Goal: Information Seeking & Learning: Learn about a topic

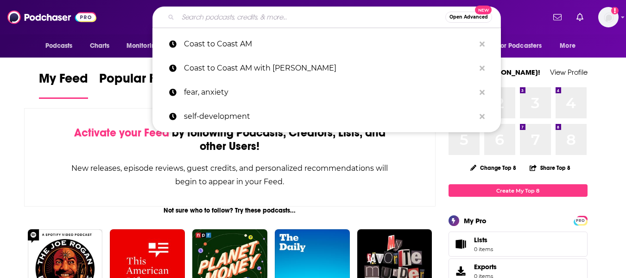
click at [257, 18] on input "Search podcasts, credits, & more..." at bounding box center [312, 17] width 268 height 15
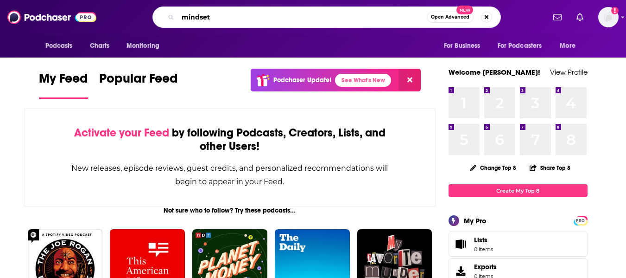
type input "mindset"
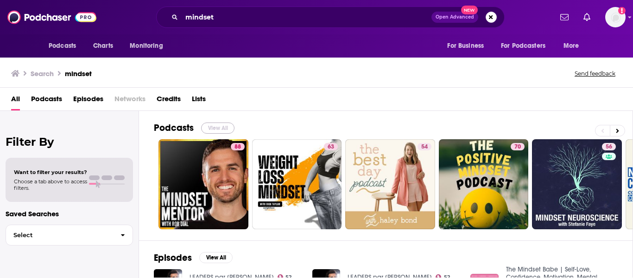
click at [215, 125] on button "View All" at bounding box center [217, 127] width 33 height 11
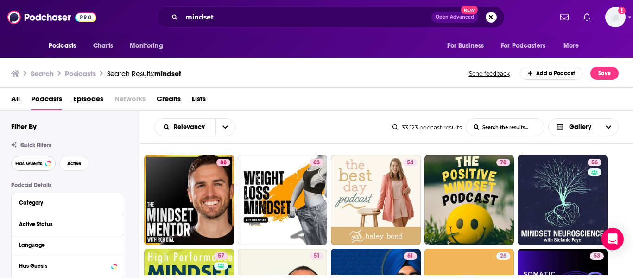
click at [27, 168] on button "Has Guests" at bounding box center [33, 163] width 45 height 15
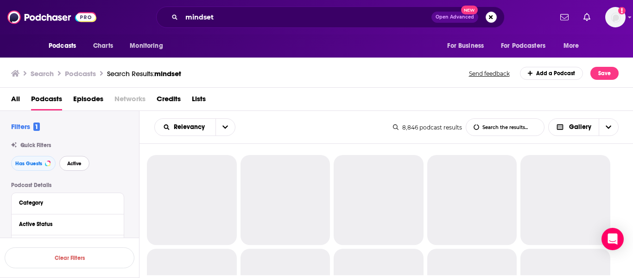
click at [76, 163] on span "Active" at bounding box center [74, 163] width 14 height 5
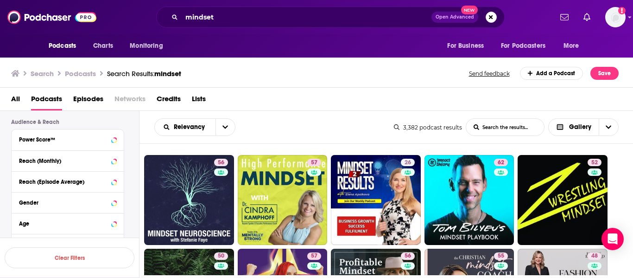
scroll to position [236, 0]
click at [64, 167] on div "Reach (Monthly)" at bounding box center [68, 160] width 112 height 21
click at [58, 159] on div "Reach (Monthly)" at bounding box center [56, 160] width 74 height 6
click at [88, 174] on input "number" at bounding box center [93, 176] width 46 height 15
type input "1"
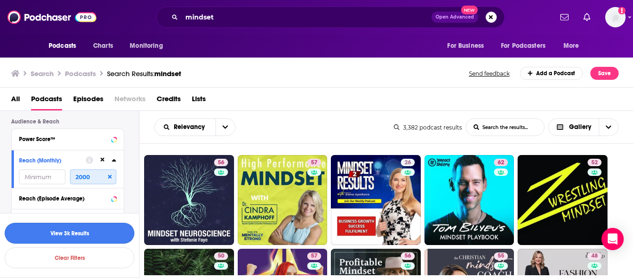
type input "2000"
click at [113, 230] on button "View 3k Results" at bounding box center [70, 233] width 130 height 21
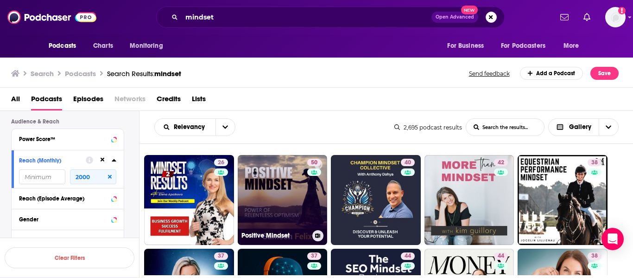
click at [293, 187] on link "50 Positive Mindset" at bounding box center [283, 200] width 90 height 90
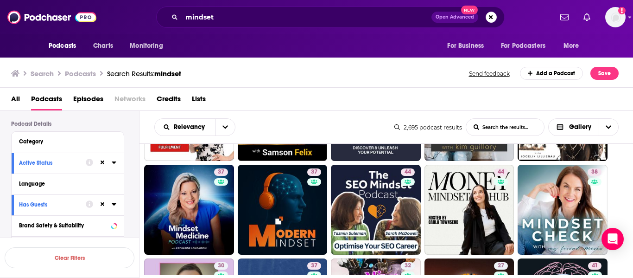
scroll to position [64, 0]
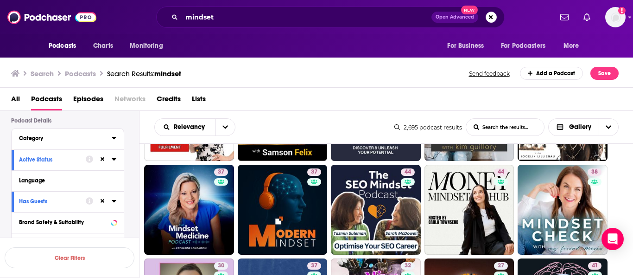
click at [82, 138] on div "Category" at bounding box center [62, 138] width 87 height 6
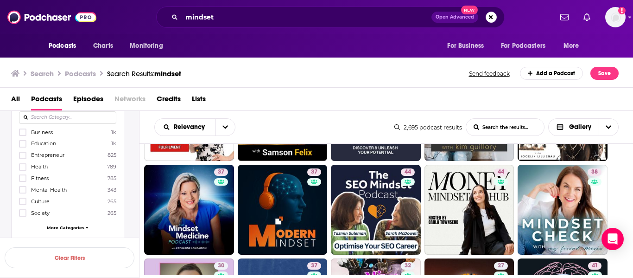
scroll to position [100, 0]
click at [25, 192] on icon at bounding box center [23, 191] width 6 height 6
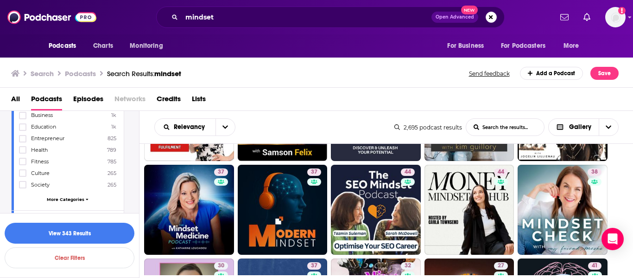
scroll to position [132, 0]
click at [66, 198] on span "More Categories" at bounding box center [66, 196] width 38 height 5
click at [23, 150] on icon at bounding box center [23, 149] width 6 height 6
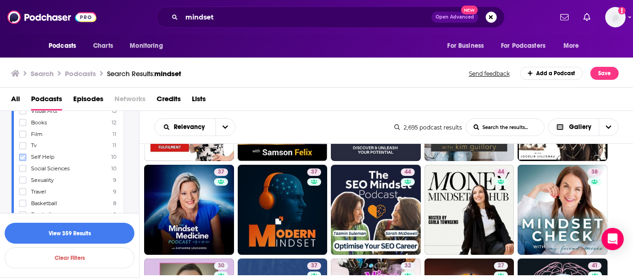
click at [26, 154] on label at bounding box center [22, 156] width 7 height 7
click at [54, 167] on span "Mindfulness" at bounding box center [46, 169] width 31 height 6
click at [23, 172] on input "multiSelectOption-mindfulness-63" at bounding box center [23, 172] width 0 height 0
click at [26, 182] on label at bounding box center [22, 180] width 7 height 7
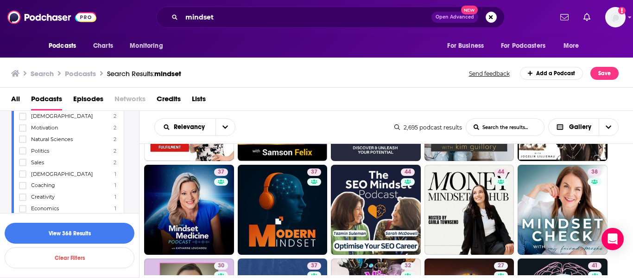
scroll to position [947, 0]
click at [69, 231] on button "View 368 Results" at bounding box center [70, 233] width 130 height 21
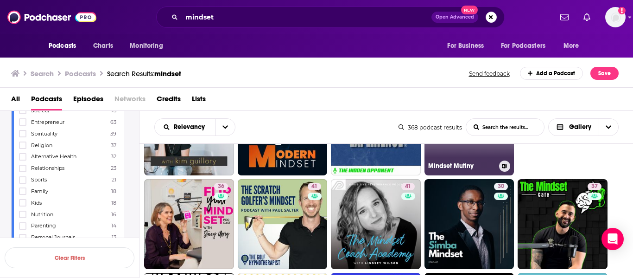
scroll to position [70, 0]
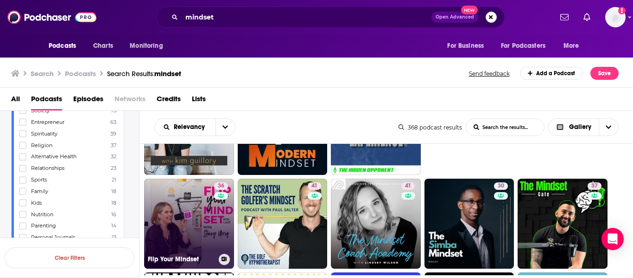
click at [205, 219] on link "36 Flip Your Mindset" at bounding box center [189, 224] width 90 height 90
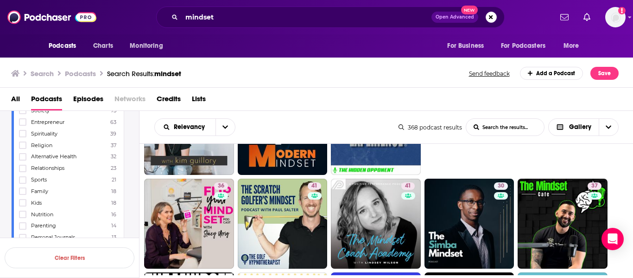
scroll to position [0, 0]
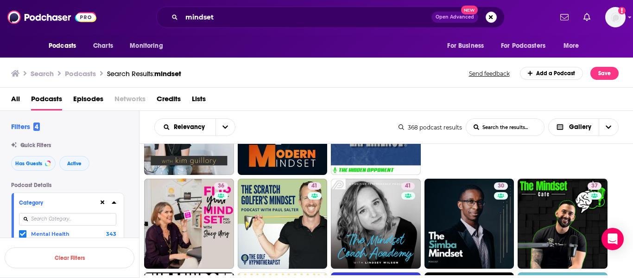
click at [112, 203] on icon at bounding box center [114, 201] width 5 height 7
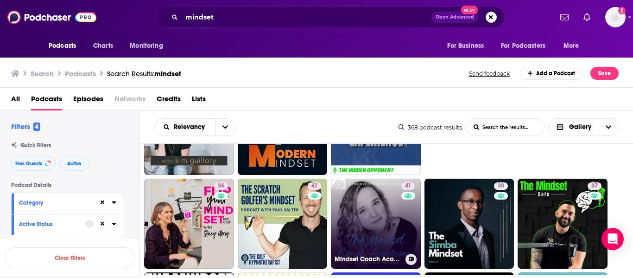
click at [357, 219] on link "41 Mindset Coach Academy Podcast" at bounding box center [376, 224] width 90 height 90
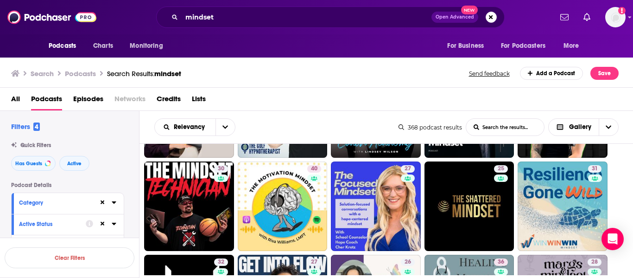
scroll to position [193, 0]
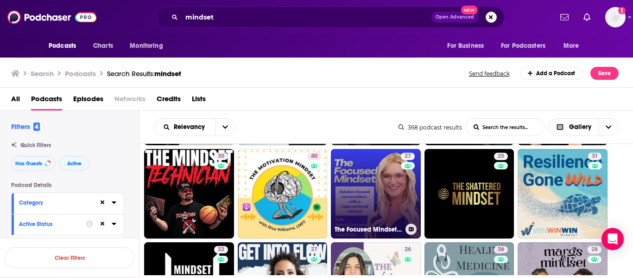
click at [370, 185] on link "27 The Focused Mindset Podcast" at bounding box center [376, 194] width 90 height 90
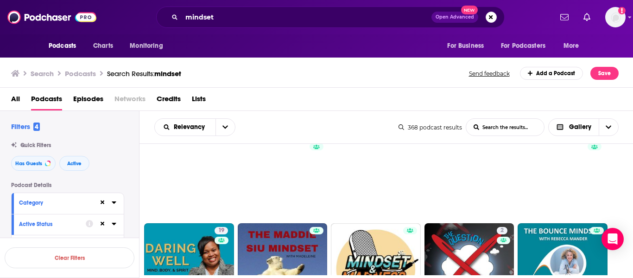
scroll to position [537, 0]
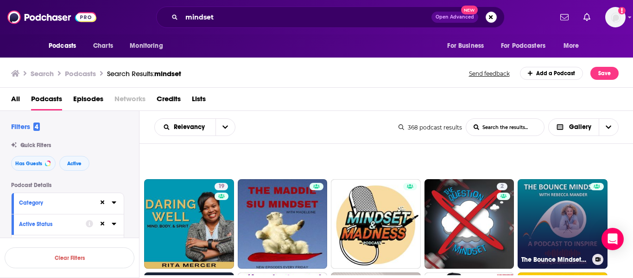
click at [560, 221] on link "The Bounce Mindset™ Podcast" at bounding box center [563, 224] width 90 height 90
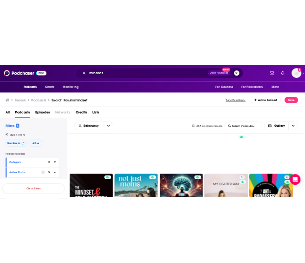
scroll to position [753, 0]
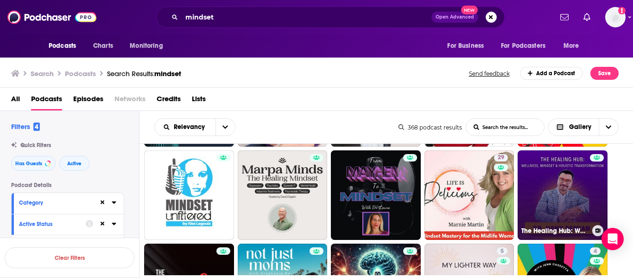
click at [558, 193] on link "The Healing Hub: Wellness, Mindset & Holistic Transformation" at bounding box center [563, 195] width 90 height 90
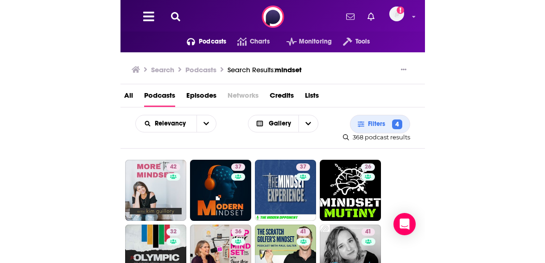
scroll to position [0, 0]
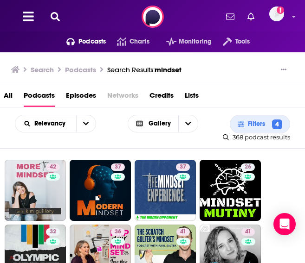
click at [5, 136] on div "Relevancy List Search Input Search... Gallery Filters 4 368 podcast results 368…" at bounding box center [152, 128] width 305 height 41
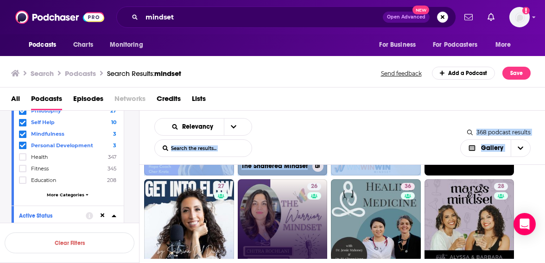
scroll to position [363, 0]
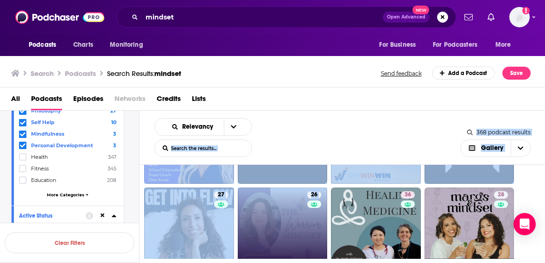
drag, startPoint x: 318, startPoint y: 152, endPoint x: 316, endPoint y: 244, distance: 92.8
click at [316, 244] on div "Relevancy List Search Input Search the results... Gallery 368 podcast results L…" at bounding box center [343, 214] width 406 height 207
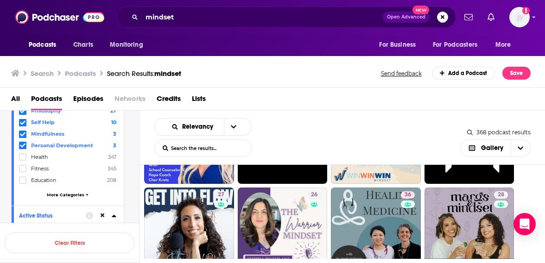
click at [341, 152] on div "Relevancy List Search Input Search the results... Gallery" at bounding box center [307, 137] width 306 height 39
click at [7, 51] on div "Podcasts Charts Monitoring For Business For Podcasters More" at bounding box center [272, 45] width 545 height 22
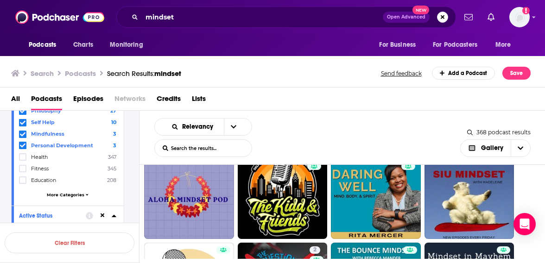
scroll to position [682, 0]
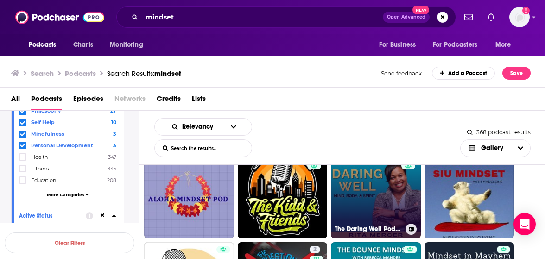
click at [356, 189] on link "19 The Daring Well Podcast - Holistic Health & Wellness, Mindset, and Personal …" at bounding box center [376, 194] width 90 height 90
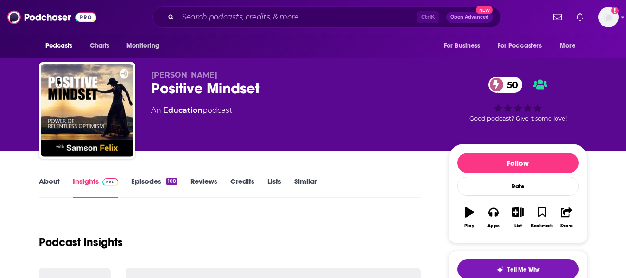
click at [51, 184] on link "About" at bounding box center [49, 187] width 21 height 21
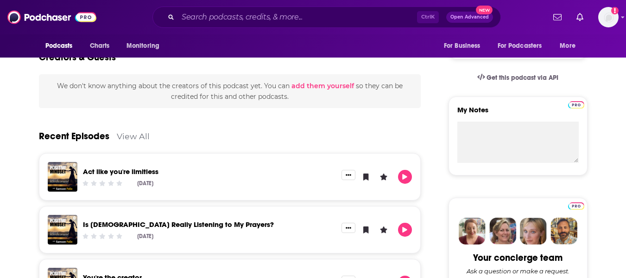
scroll to position [280, 0]
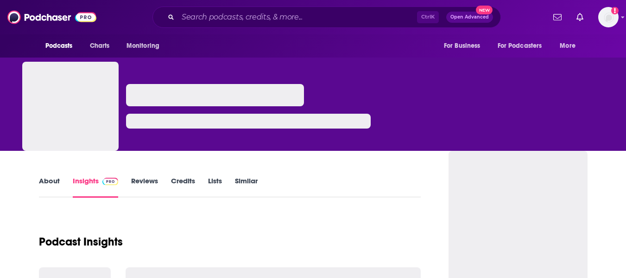
click at [47, 186] on link "About" at bounding box center [49, 186] width 21 height 21
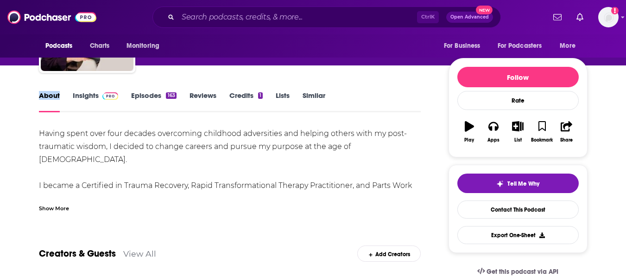
scroll to position [86, 0]
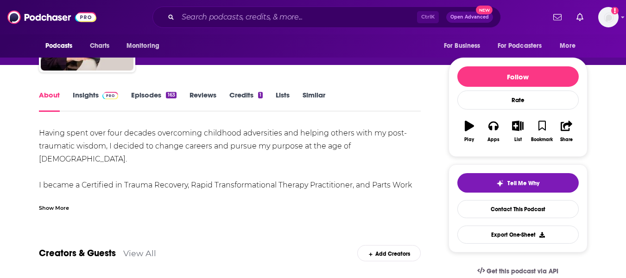
click at [62, 201] on div "Show More" at bounding box center [230, 204] width 383 height 16
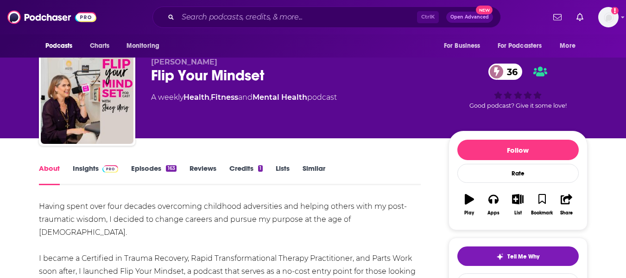
scroll to position [0, 0]
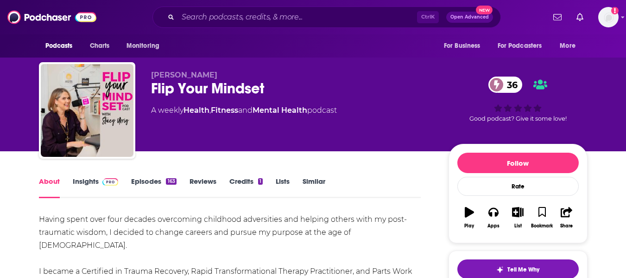
click at [166, 85] on div "Flip Your Mindset 36" at bounding box center [292, 88] width 283 height 18
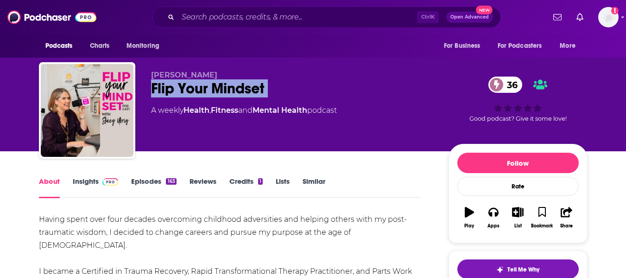
click at [166, 85] on div "Flip Your Mindset 36" at bounding box center [292, 88] width 283 height 18
copy div "Flip Your Mindset 36"
click at [83, 187] on link "Insights" at bounding box center [96, 187] width 46 height 21
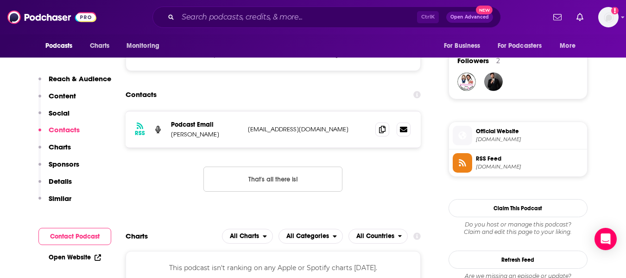
scroll to position [666, 0]
drag, startPoint x: 171, startPoint y: 134, endPoint x: 205, endPoint y: 135, distance: 34.3
click at [205, 135] on p "Stacey Uhrig" at bounding box center [206, 134] width 70 height 8
copy p "Stacey Uhrig"
click at [379, 130] on span at bounding box center [383, 128] width 14 height 14
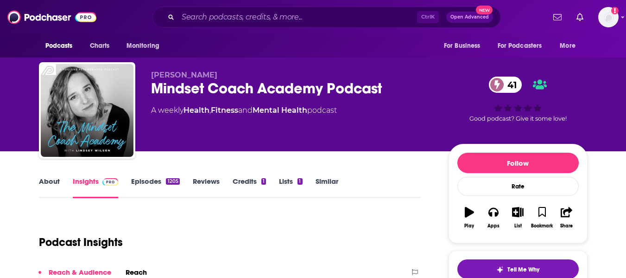
click at [45, 185] on link "About" at bounding box center [49, 187] width 21 height 21
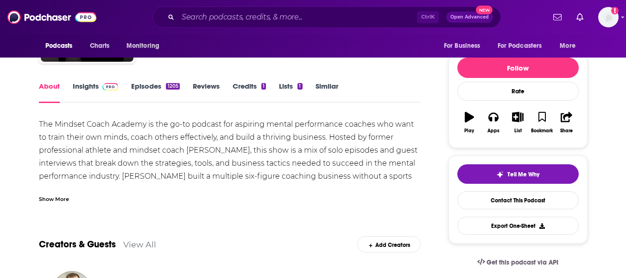
scroll to position [96, 0]
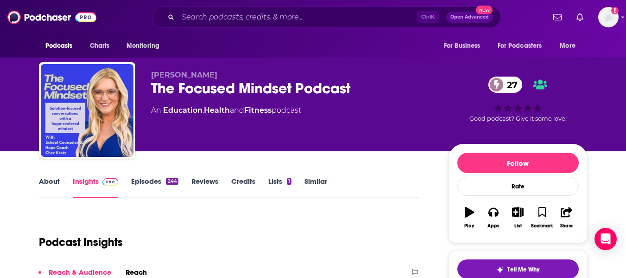
click at [49, 186] on link "About" at bounding box center [49, 187] width 21 height 21
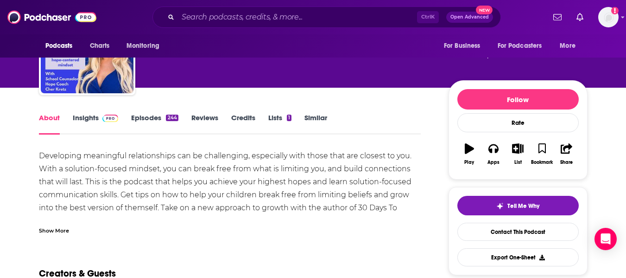
scroll to position [70, 0]
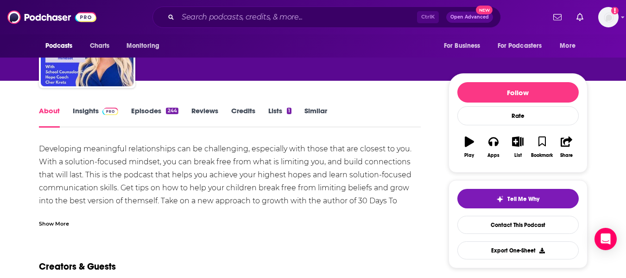
click at [55, 214] on div "Show More" at bounding box center [230, 220] width 383 height 16
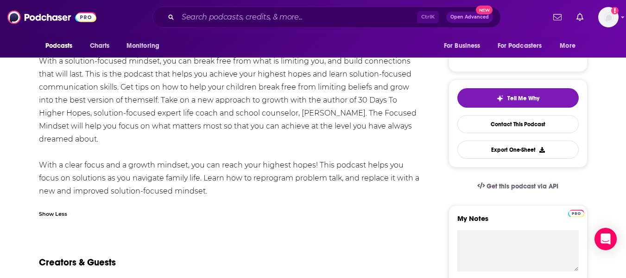
scroll to position [147, 0]
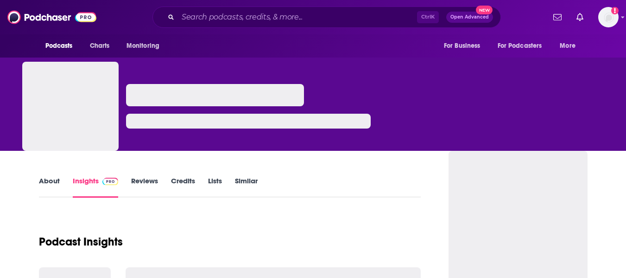
click at [48, 184] on link "About" at bounding box center [49, 186] width 21 height 21
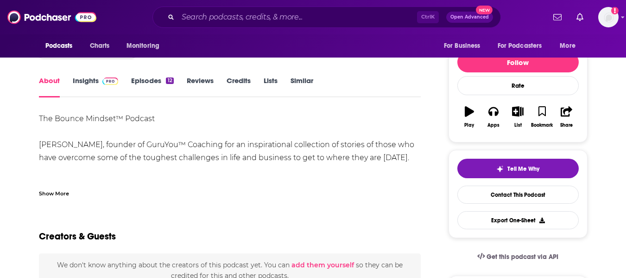
scroll to position [101, 0]
click at [55, 191] on div "Show More" at bounding box center [54, 192] width 30 height 9
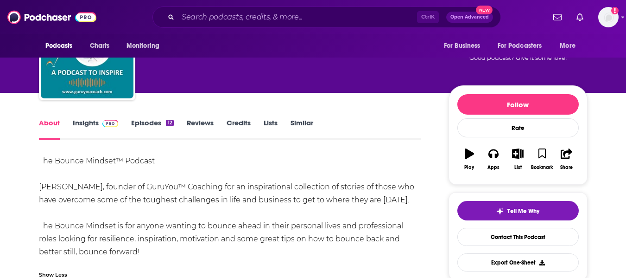
scroll to position [0, 0]
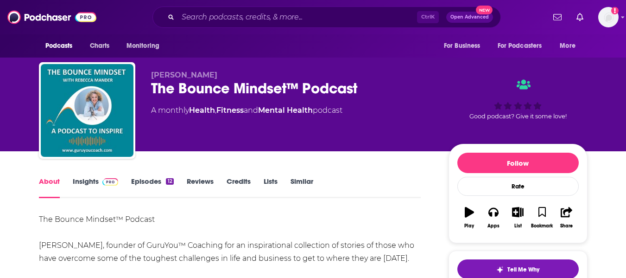
click at [183, 84] on div "The Bounce Mindset™ Podcast" at bounding box center [292, 88] width 283 height 18
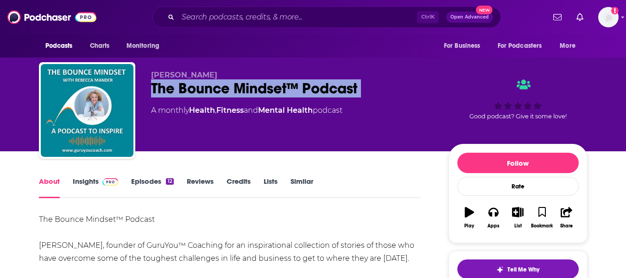
click at [183, 84] on div "The Bounce Mindset™ Podcast" at bounding box center [292, 88] width 283 height 18
copy div "The Bounce Mindset™ Podcast"
click at [88, 183] on link "Insights" at bounding box center [96, 187] width 46 height 21
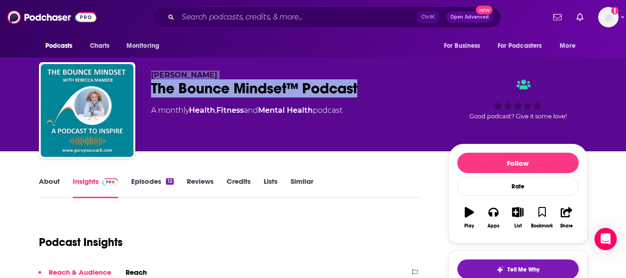
drag, startPoint x: 152, startPoint y: 73, endPoint x: 364, endPoint y: 90, distance: 213.0
click at [364, 90] on div "Rebecca Mander The Bounce Mindset™ Podcast A monthly Health , Fitness and Menta…" at bounding box center [292, 107] width 283 height 74
copy div "Rebecca Mander The Bounce Mindset™ Podcast"
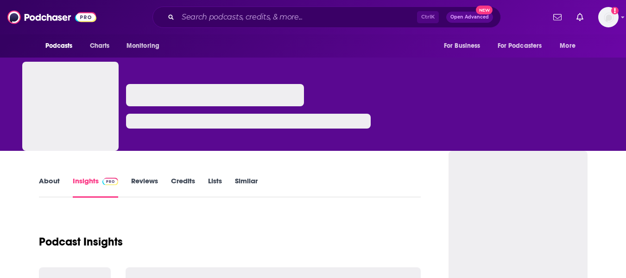
click at [49, 180] on link "About" at bounding box center [49, 186] width 21 height 21
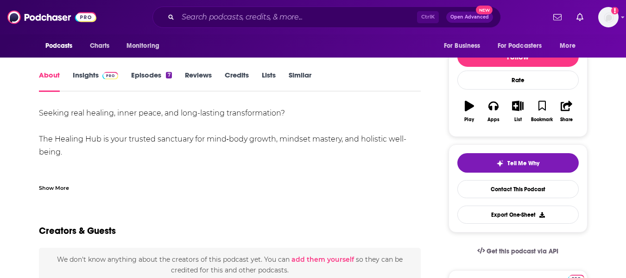
scroll to position [111, 0]
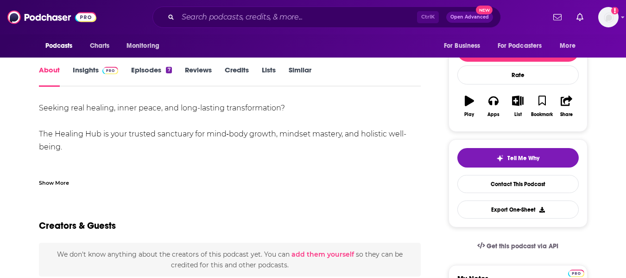
click at [61, 180] on div "Show More" at bounding box center [54, 182] width 30 height 9
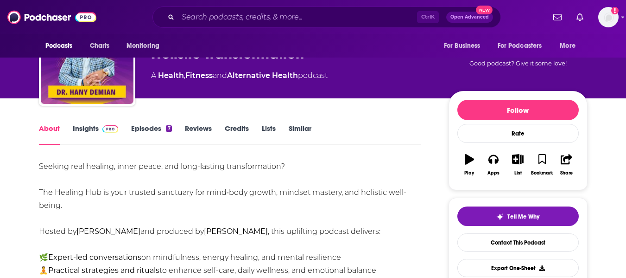
scroll to position [0, 0]
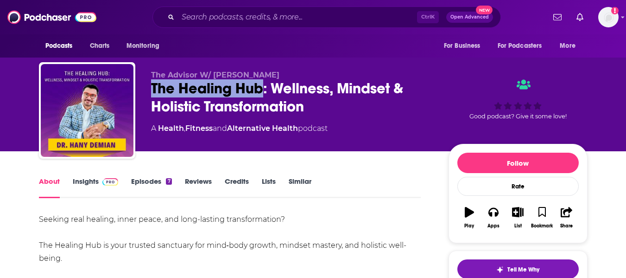
drag, startPoint x: 149, startPoint y: 89, endPoint x: 261, endPoint y: 92, distance: 112.2
click at [261, 92] on div "The Advisor W/ Stacey Chillemi The Healing Hub: Wellness, Mindset & Holistic Tr…" at bounding box center [313, 112] width 549 height 100
copy h1 "The Healing Hub"
click at [85, 187] on link "Insights" at bounding box center [96, 187] width 46 height 21
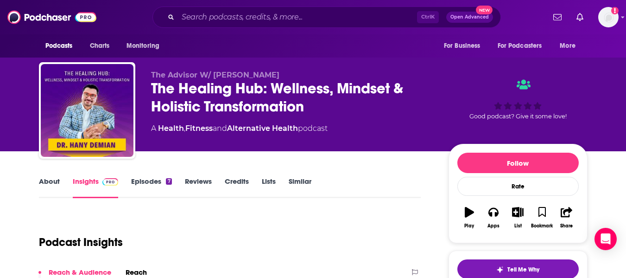
click at [50, 183] on link "About" at bounding box center [49, 187] width 21 height 21
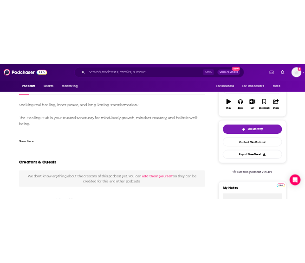
scroll to position [134, 0]
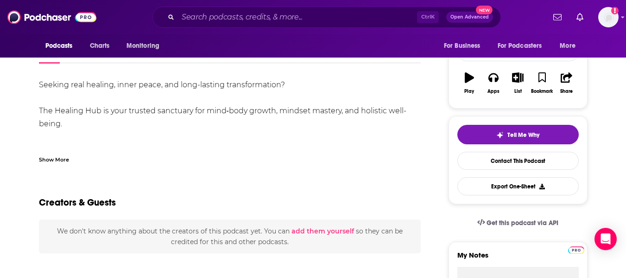
click at [54, 159] on div "Show More" at bounding box center [54, 158] width 30 height 9
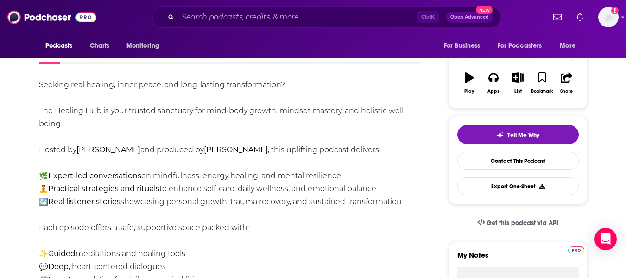
drag, startPoint x: 78, startPoint y: 150, endPoint x: 140, endPoint y: 151, distance: 62.6
click at [140, 151] on b "Dr. Hany Demain" at bounding box center [109, 149] width 64 height 9
copy b "Dr. Hany Demain"
drag, startPoint x: 209, startPoint y: 151, endPoint x: 265, endPoint y: 152, distance: 56.1
click at [265, 152] on div "Seeking real healing, inner peace, and long-lasting transformation? The Healing…" at bounding box center [230, 272] width 383 height 389
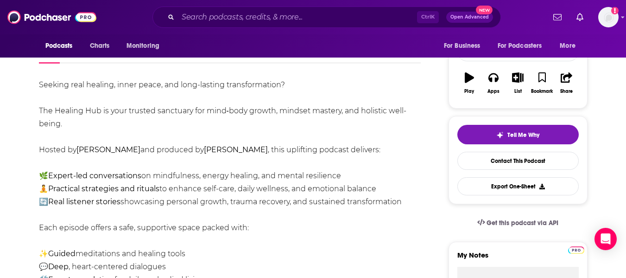
copy b "Stacey Chillemi"
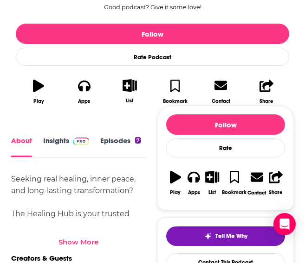
scroll to position [250, 0]
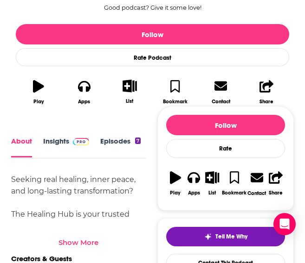
click at [56, 150] on link "Insights" at bounding box center [66, 147] width 46 height 20
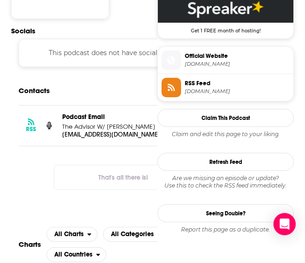
scroll to position [656, 0]
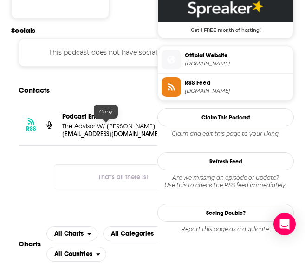
click at [109, 130] on p "tman4137@gmail.com" at bounding box center [112, 134] width 100 height 8
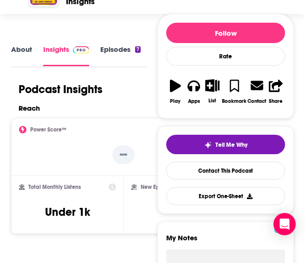
scroll to position [0, 0]
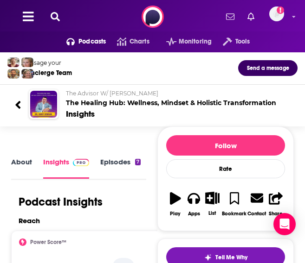
click at [22, 169] on link "About" at bounding box center [21, 168] width 21 height 21
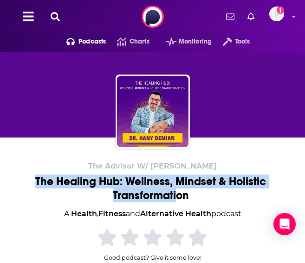
drag, startPoint x: 34, startPoint y: 180, endPoint x: 177, endPoint y: 204, distance: 144.8
click at [177, 204] on div "The Advisor W/ Stacey Chillemi The Healing Hub: Wellness, Mindset & Holistic Tr…" at bounding box center [152, 261] width 282 height 199
click at [161, 195] on div "The Healing Hub: Wellness, Mindset & Holistic Transformation" at bounding box center [152, 189] width 282 height 28
drag, startPoint x: 154, startPoint y: 167, endPoint x: 192, endPoint y: 191, distance: 44.1
click at [192, 191] on div "The Advisor W/ Stacey Chillemi The Healing Hub: Wellness, Mindset & Holistic Tr…" at bounding box center [152, 261] width 282 height 199
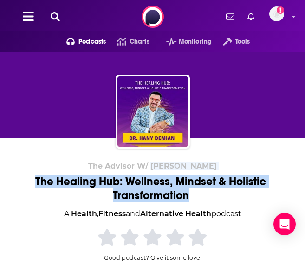
copy div "Stacey Chillemi The Healing Hub: Wellness, Mindset & Holistic Transformation"
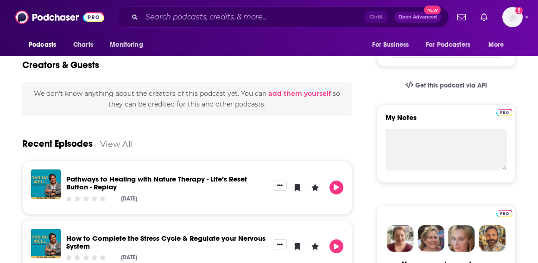
scroll to position [203, 0]
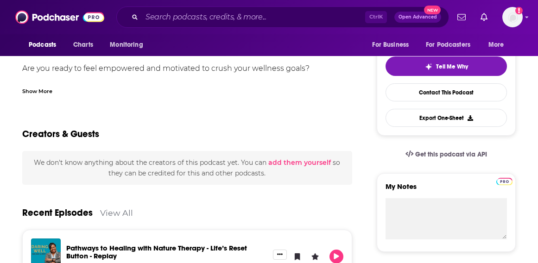
click at [34, 91] on div "Show More" at bounding box center [37, 90] width 30 height 9
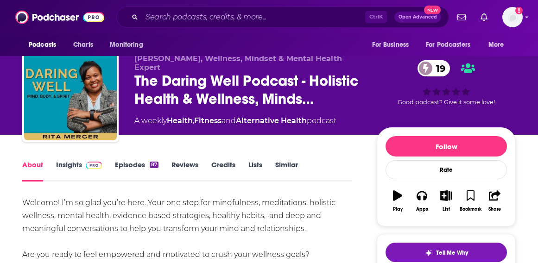
scroll to position [0, 0]
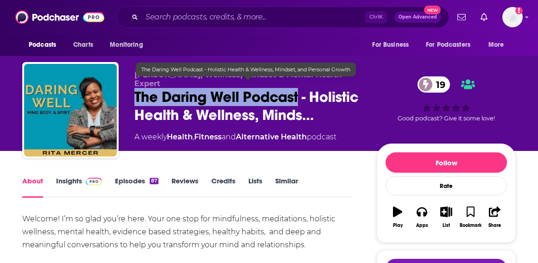
drag, startPoint x: 135, startPoint y: 88, endPoint x: 300, endPoint y: 91, distance: 165.1
click at [300, 91] on span "The Daring Well Podcast - Holistic Health & Wellness, Minds…" at bounding box center [248, 106] width 228 height 36
copy h2 "The Daring Well Podcast"
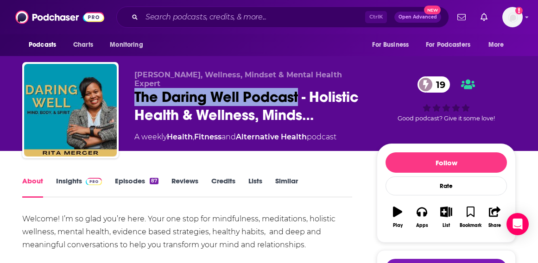
click at [68, 187] on link "Insights" at bounding box center [79, 187] width 46 height 21
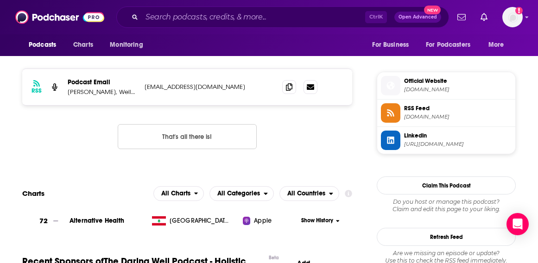
scroll to position [710, 0]
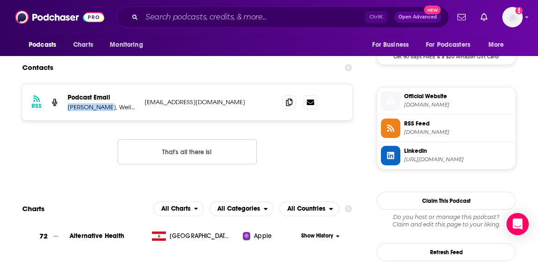
drag, startPoint x: 153, startPoint y: 108, endPoint x: 188, endPoint y: 109, distance: 34.3
click at [188, 109] on div "RSS Podcast Email [PERSON_NAME], Wellness Coach [EMAIL_ADDRESS][DOMAIN_NAME] [E…" at bounding box center [187, 102] width 330 height 36
copy p "[PERSON_NAME],"
click at [0, 0] on link "Open Website" at bounding box center [0, 0] width 0 height 0
click at [293, 102] on icon at bounding box center [289, 101] width 6 height 7
